Goal: Task Accomplishment & Management: Manage account settings

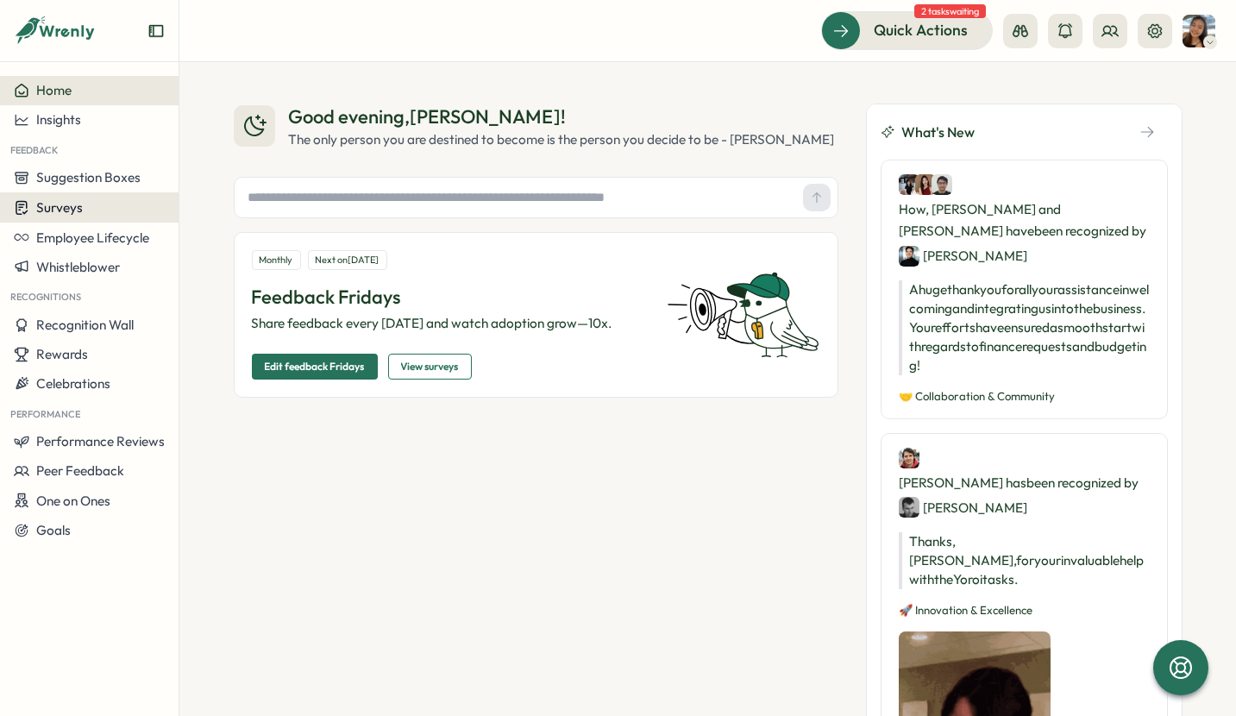
click at [87, 206] on div "Surveys" at bounding box center [89, 207] width 151 height 16
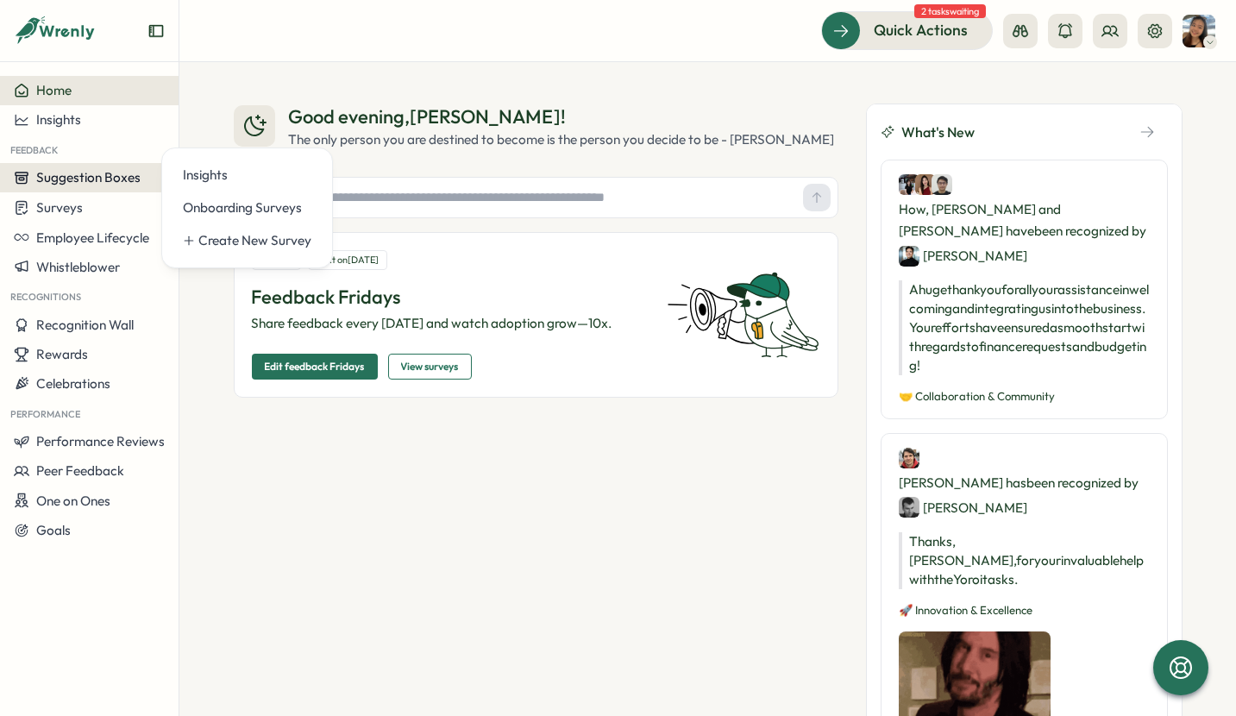
click at [109, 177] on span "Suggestion Boxes" at bounding box center [88, 177] width 104 height 16
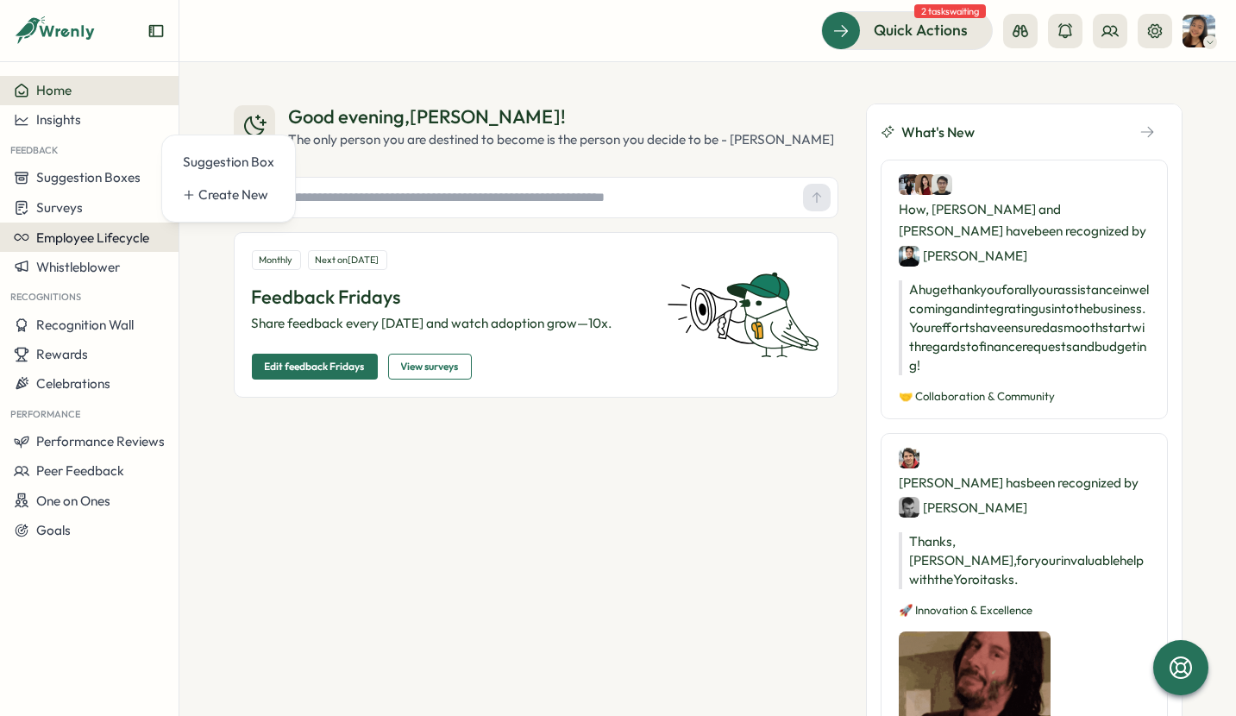
click at [124, 232] on span "Employee Lifecycle" at bounding box center [92, 237] width 113 height 16
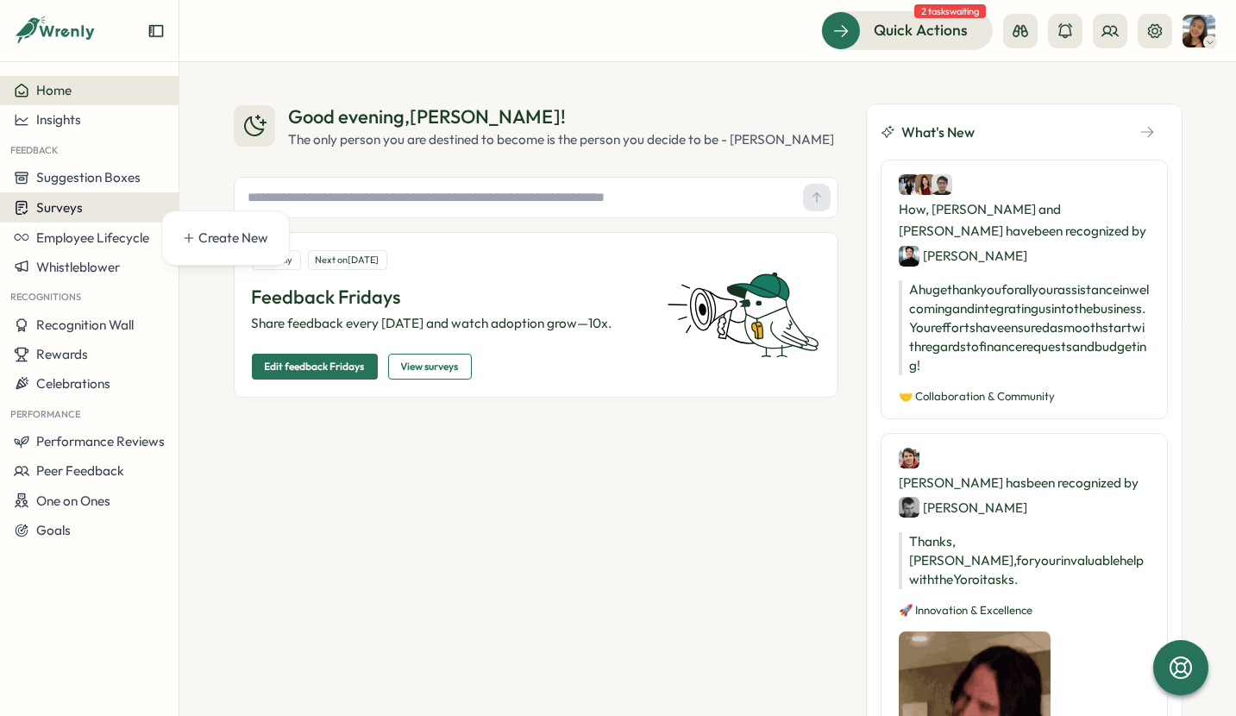
click at [139, 195] on button "Surveys" at bounding box center [89, 207] width 179 height 30
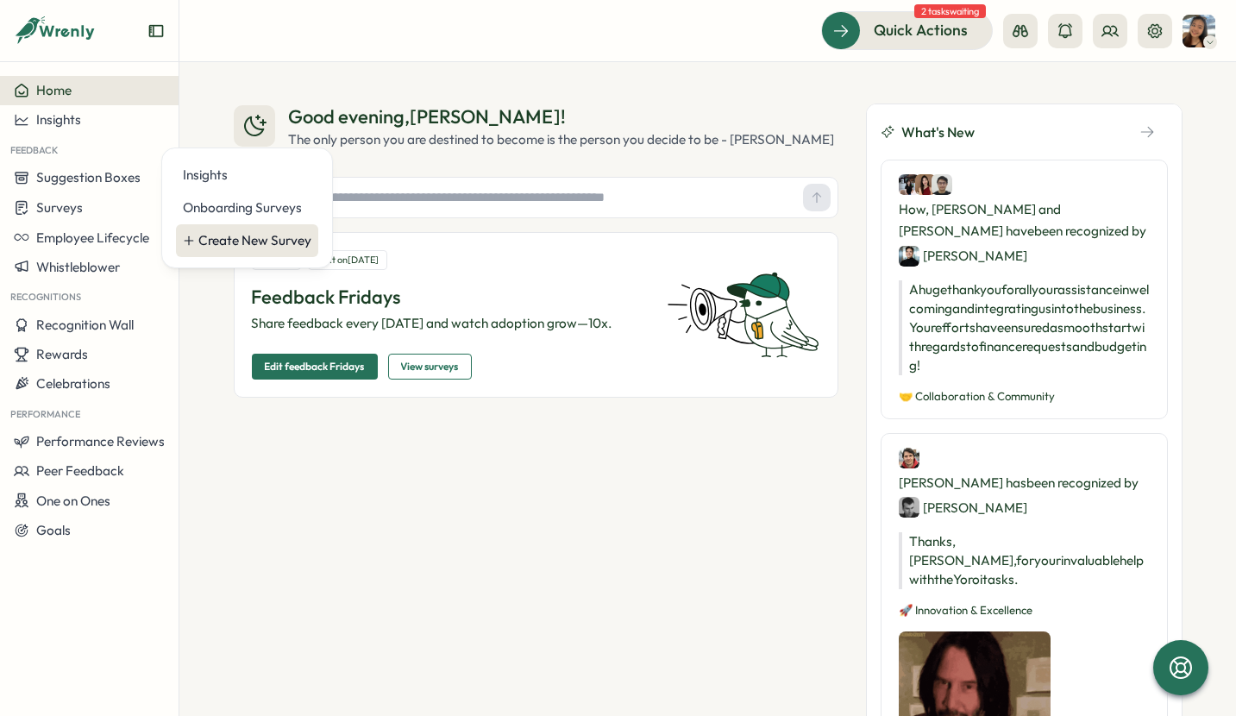
click at [194, 237] on icon at bounding box center [189, 241] width 12 height 12
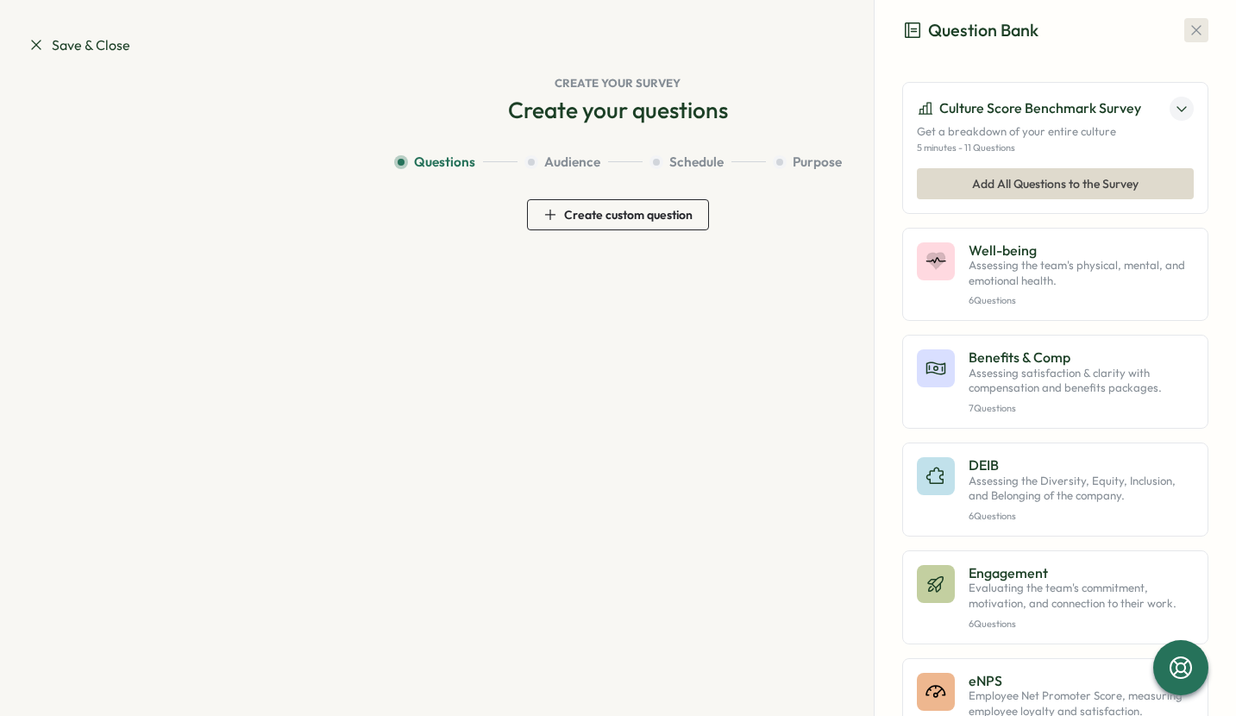
click at [1191, 35] on icon "button" at bounding box center [1196, 30] width 17 height 17
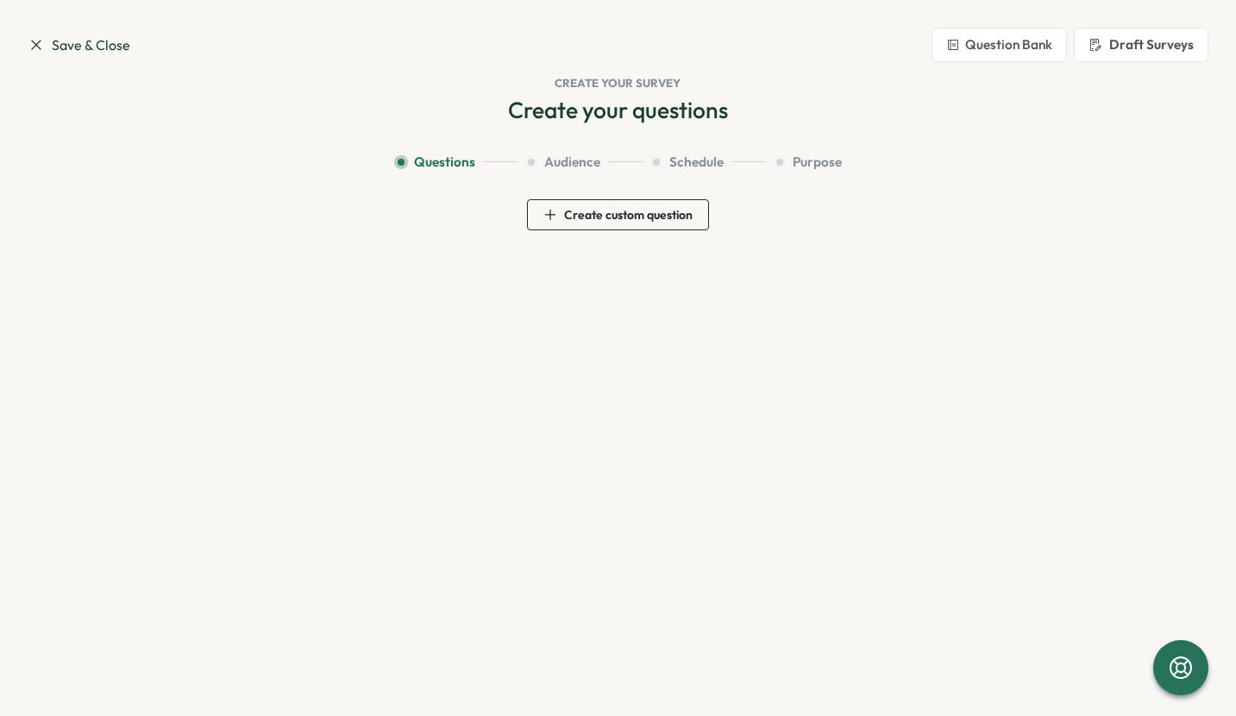
click at [41, 46] on icon at bounding box center [36, 44] width 17 height 17
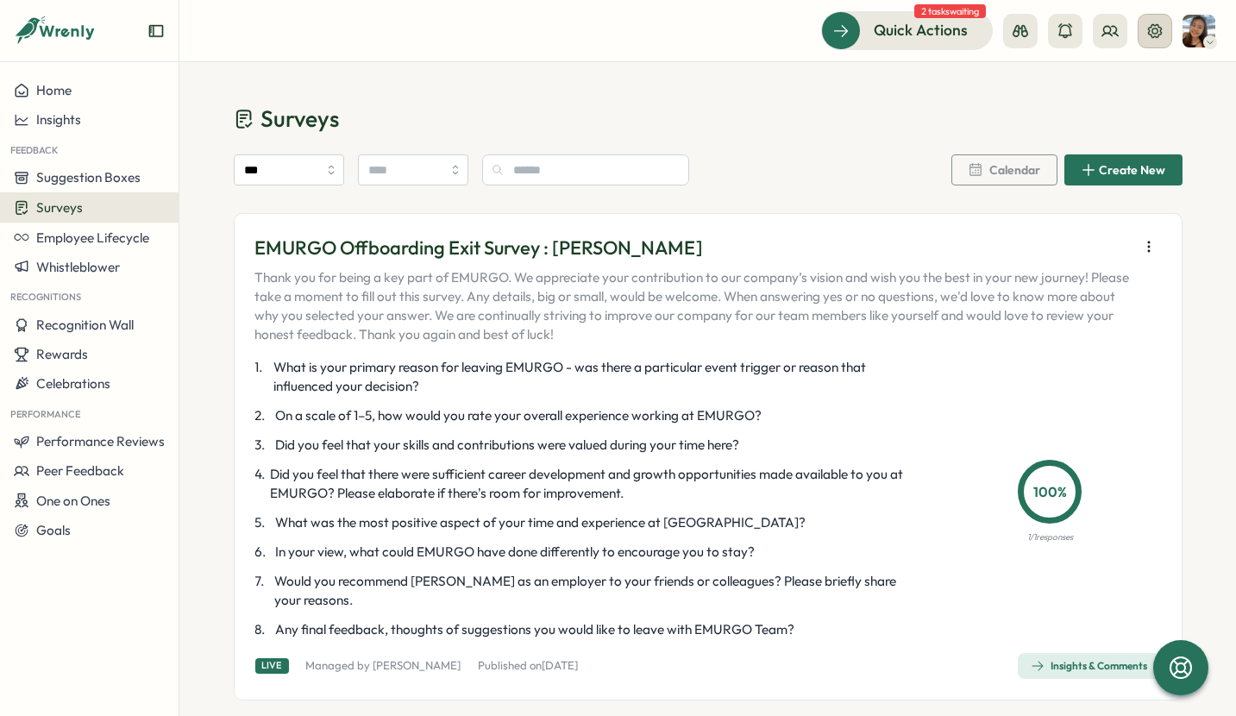
click at [1146, 37] on button at bounding box center [1155, 31] width 35 height 35
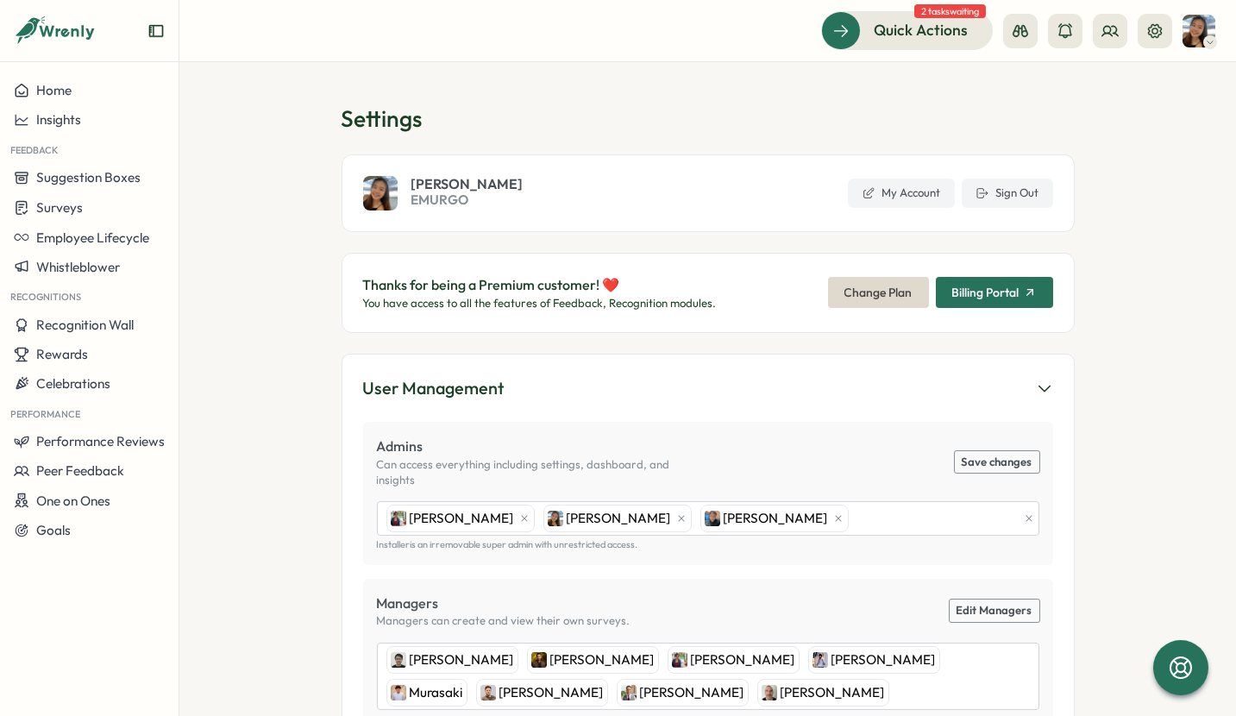
click at [979, 280] on span "Billing Portal" at bounding box center [994, 292] width 85 height 29
